Goal: Navigation & Orientation: Find specific page/section

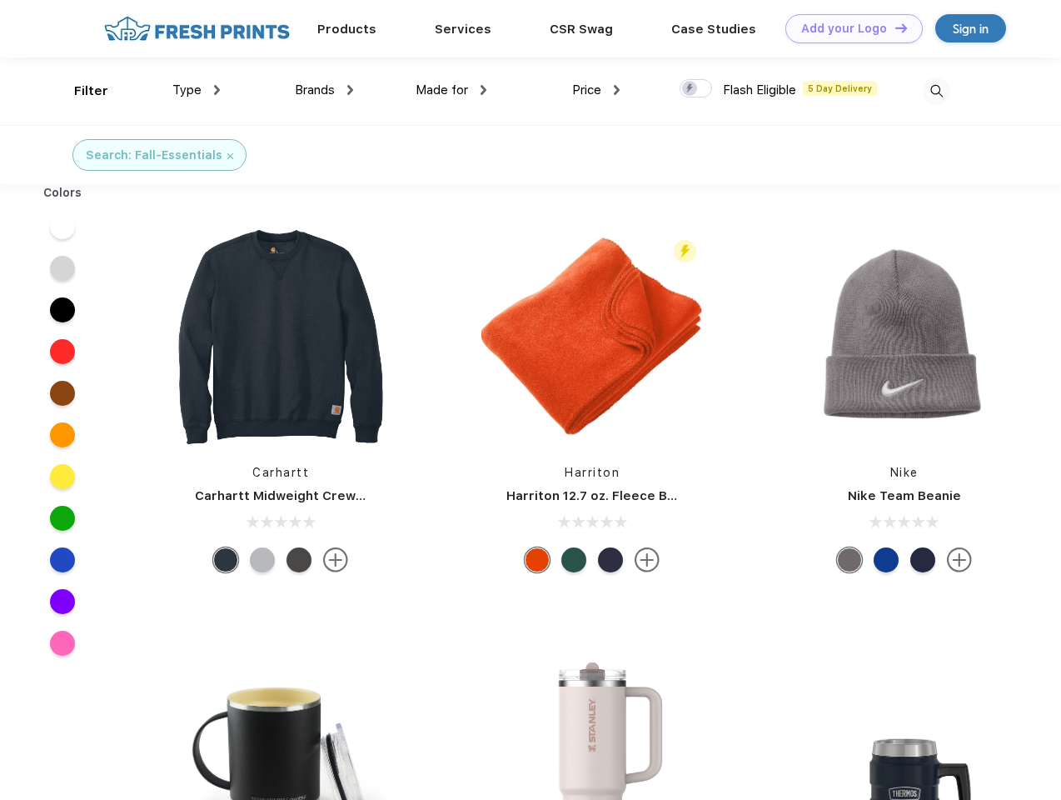
scroll to position [1, 0]
click at [848, 28] on link "Add your Logo Design Tool" at bounding box center [853, 28] width 137 height 29
click at [0, 0] on div "Design Tool" at bounding box center [0, 0] width 0 height 0
click at [894, 27] on link "Add your Logo Design Tool" at bounding box center [853, 28] width 137 height 29
click at [80, 91] on div "Filter" at bounding box center [91, 91] width 34 height 19
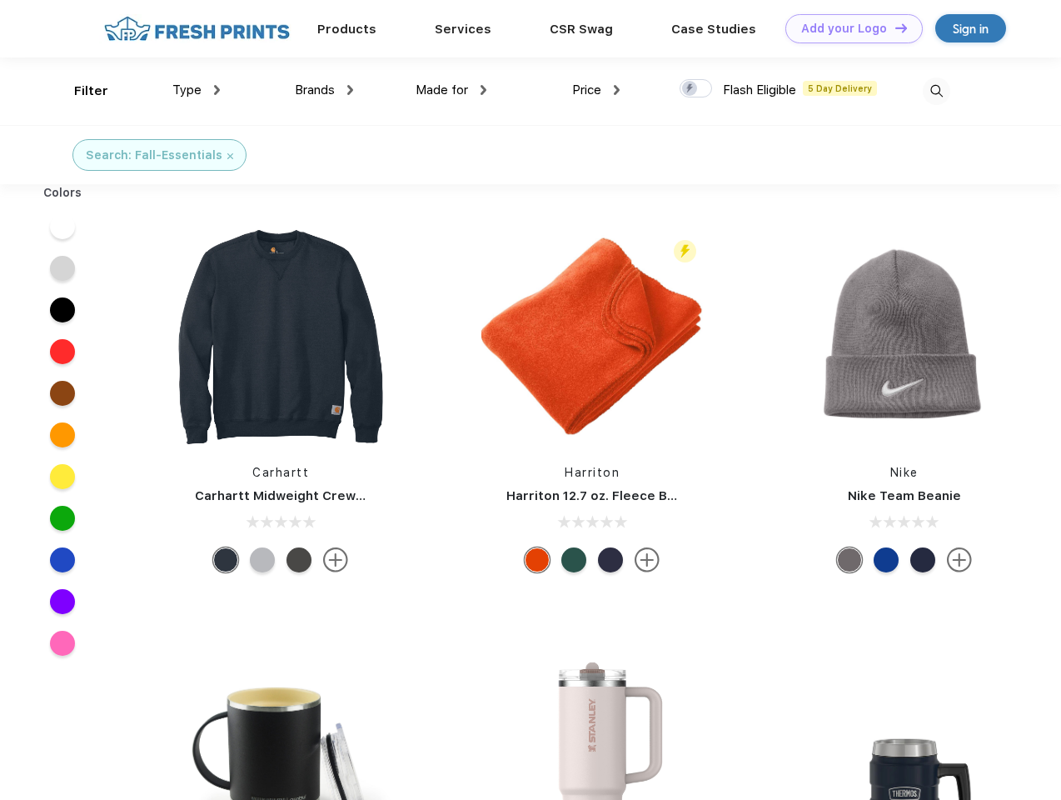
click at [197, 90] on span "Type" at bounding box center [186, 89] width 29 height 15
click at [324, 90] on span "Brands" at bounding box center [315, 89] width 40 height 15
click at [451, 90] on span "Made for" at bounding box center [442, 89] width 52 height 15
click at [596, 90] on span "Price" at bounding box center [586, 89] width 29 height 15
click at [696, 89] on div at bounding box center [696, 88] width 32 height 18
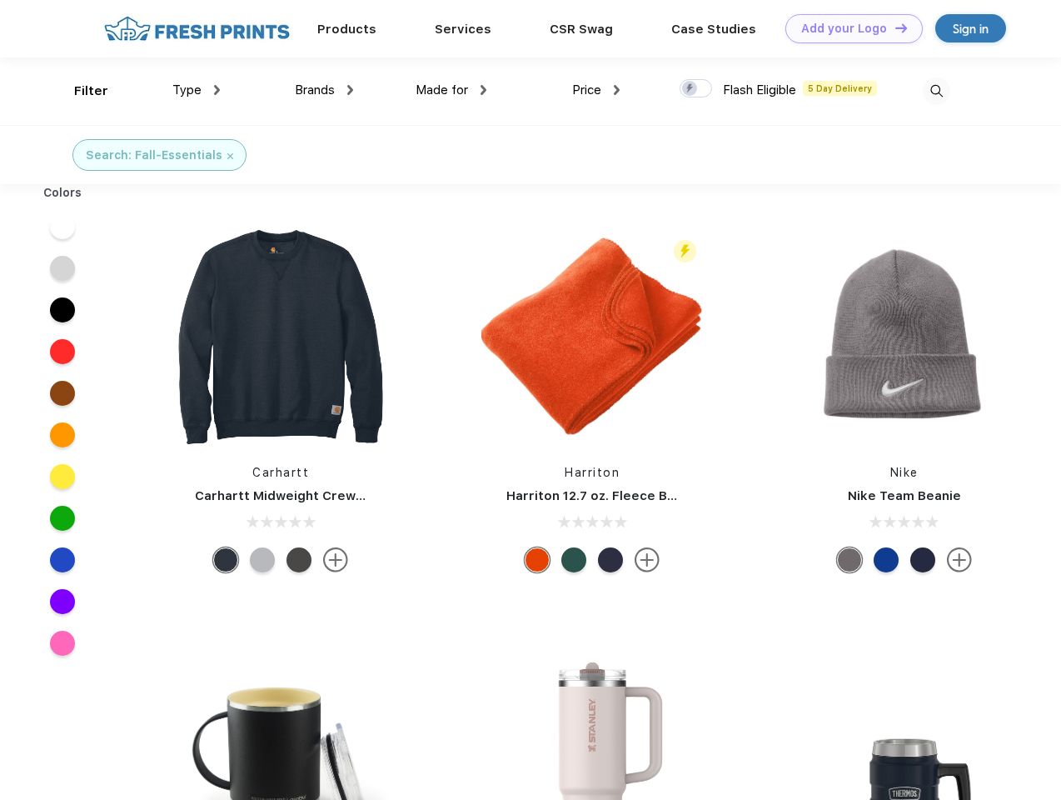
click at [690, 89] on input "checkbox" at bounding box center [685, 83] width 11 height 11
click at [936, 91] on img at bounding box center [936, 90] width 27 height 27
